Goal: Information Seeking & Learning: Learn about a topic

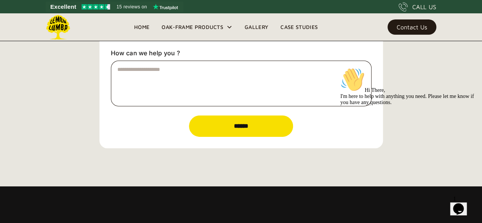
scroll to position [2630, 0]
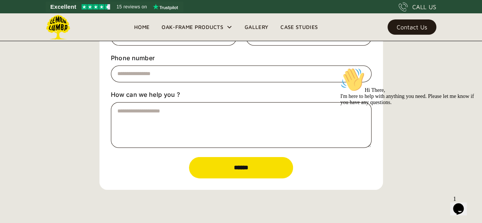
drag, startPoint x: 0, startPoint y: 0, endPoint x: 482, endPoint y: 190, distance: 517.7
click at [340, 67] on icon "Chat attention grabber" at bounding box center [340, 67] width 0 height 0
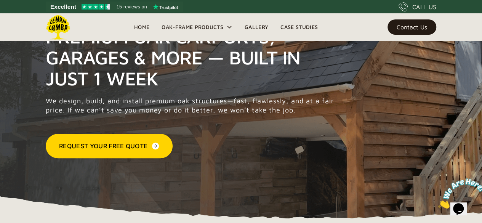
scroll to position [0, 0]
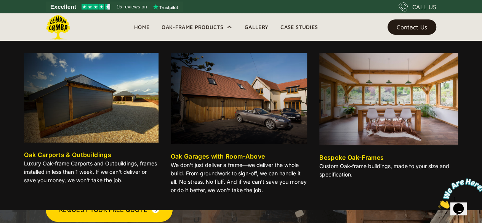
click at [234, 115] on img at bounding box center [239, 98] width 137 height 91
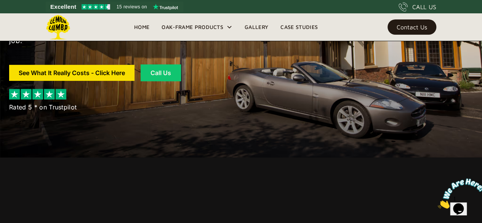
scroll to position [238, 0]
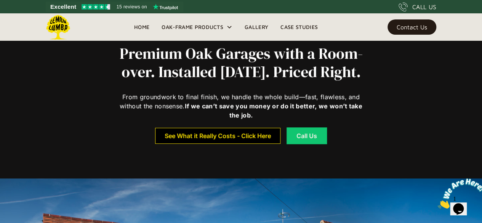
click at [246, 138] on div "See What it Really Costs - Click Here" at bounding box center [218, 135] width 106 height 5
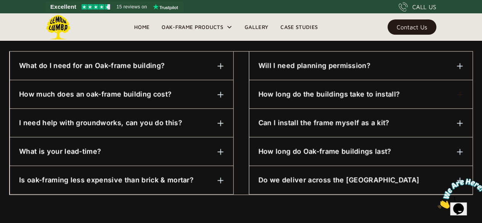
scroll to position [396, 0]
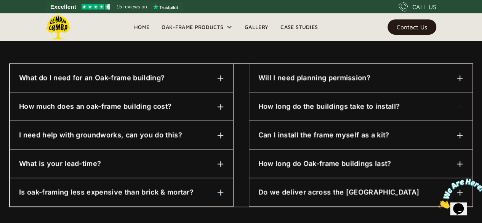
click at [222, 103] on img at bounding box center [220, 106] width 7 height 7
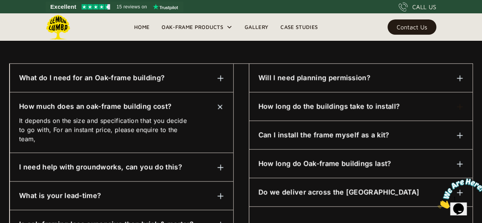
click at [222, 103] on img at bounding box center [220, 107] width 10 height 10
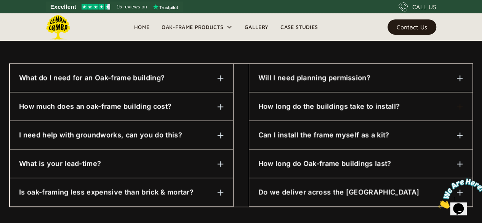
click at [224, 139] on div "I need help with groundworks, can you do this? We can assist with this, please …" at bounding box center [121, 135] width 223 height 29
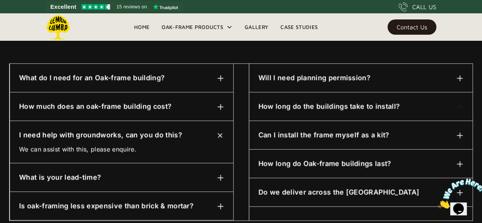
click at [224, 139] on div "I need help with groundworks, can you do this? We can assist with this, please …" at bounding box center [121, 142] width 223 height 42
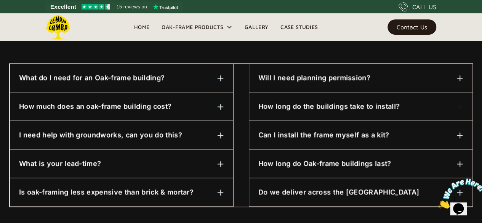
click at [467, 75] on div "Will I need planning permission? 99 percent of the time, yes. Not to worry, we …" at bounding box center [360, 78] width 223 height 29
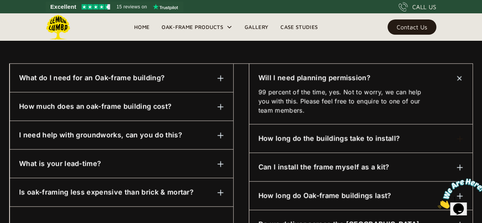
click at [467, 75] on div "Will I need planning permission? 99 percent of the time, yes. Not to worry, we …" at bounding box center [360, 94] width 223 height 61
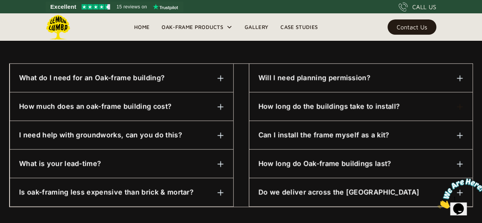
click at [461, 128] on div "Can I install the frame myself as a kit? Absolutely. However, we always recomme…" at bounding box center [360, 135] width 223 height 29
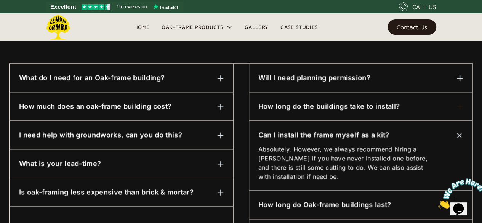
click at [461, 129] on div at bounding box center [459, 134] width 11 height 11
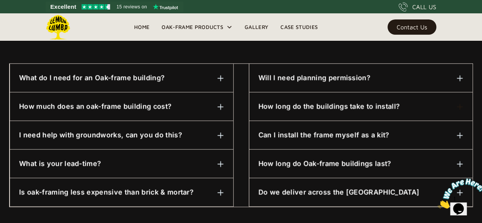
click at [257, 27] on link "Gallery" at bounding box center [256, 26] width 36 height 11
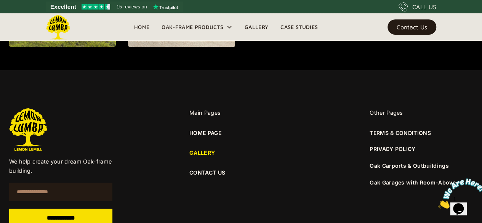
scroll to position [971, 0]
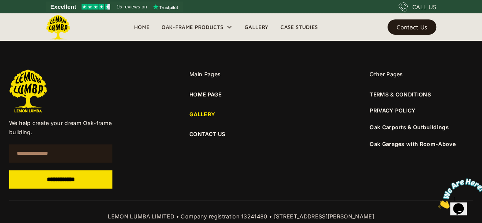
drag, startPoint x: 487, startPoint y: 49, endPoint x: 487, endPoint y: 185, distance: 135.6
